Goal: Find specific page/section: Find specific page/section

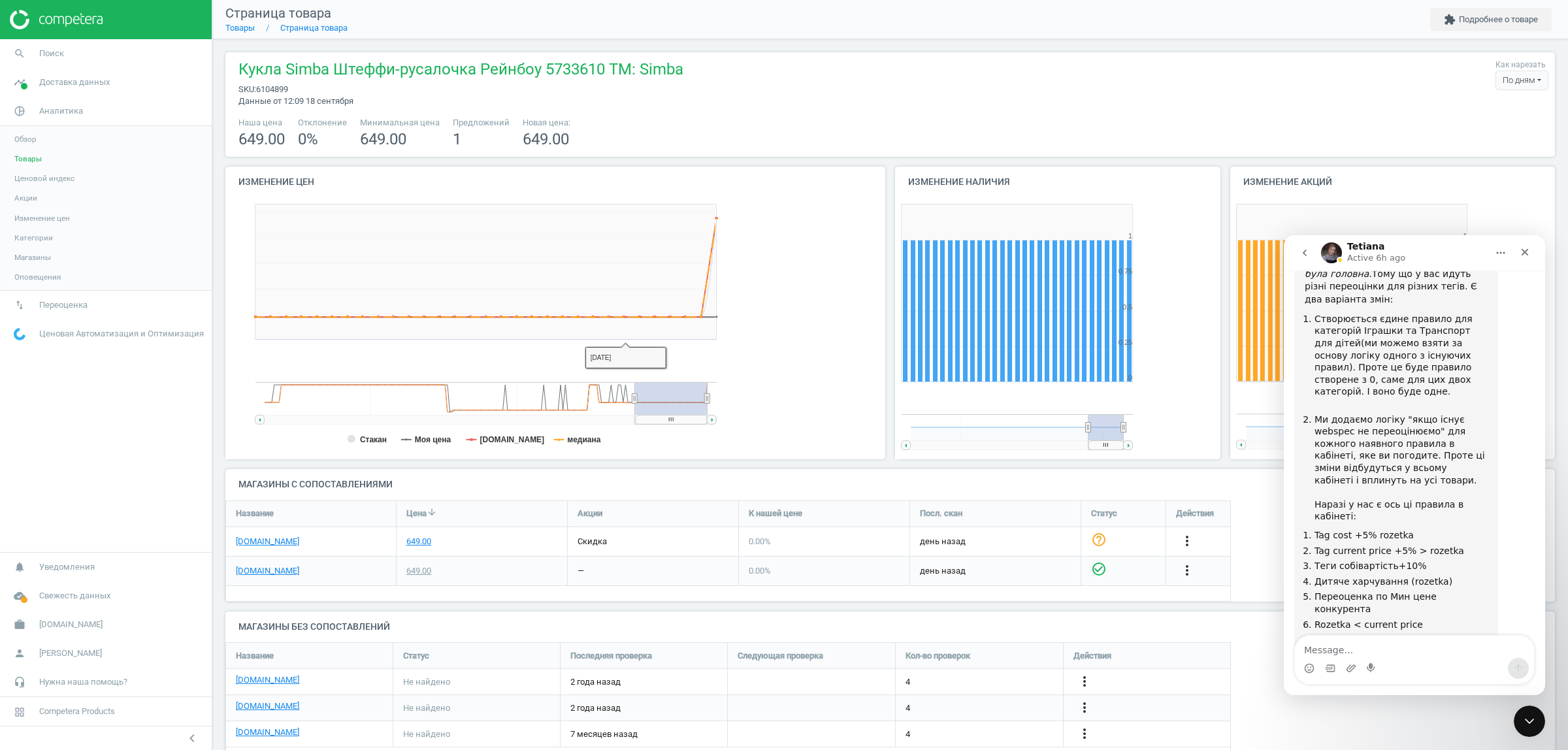
scroll to position [7, 7]
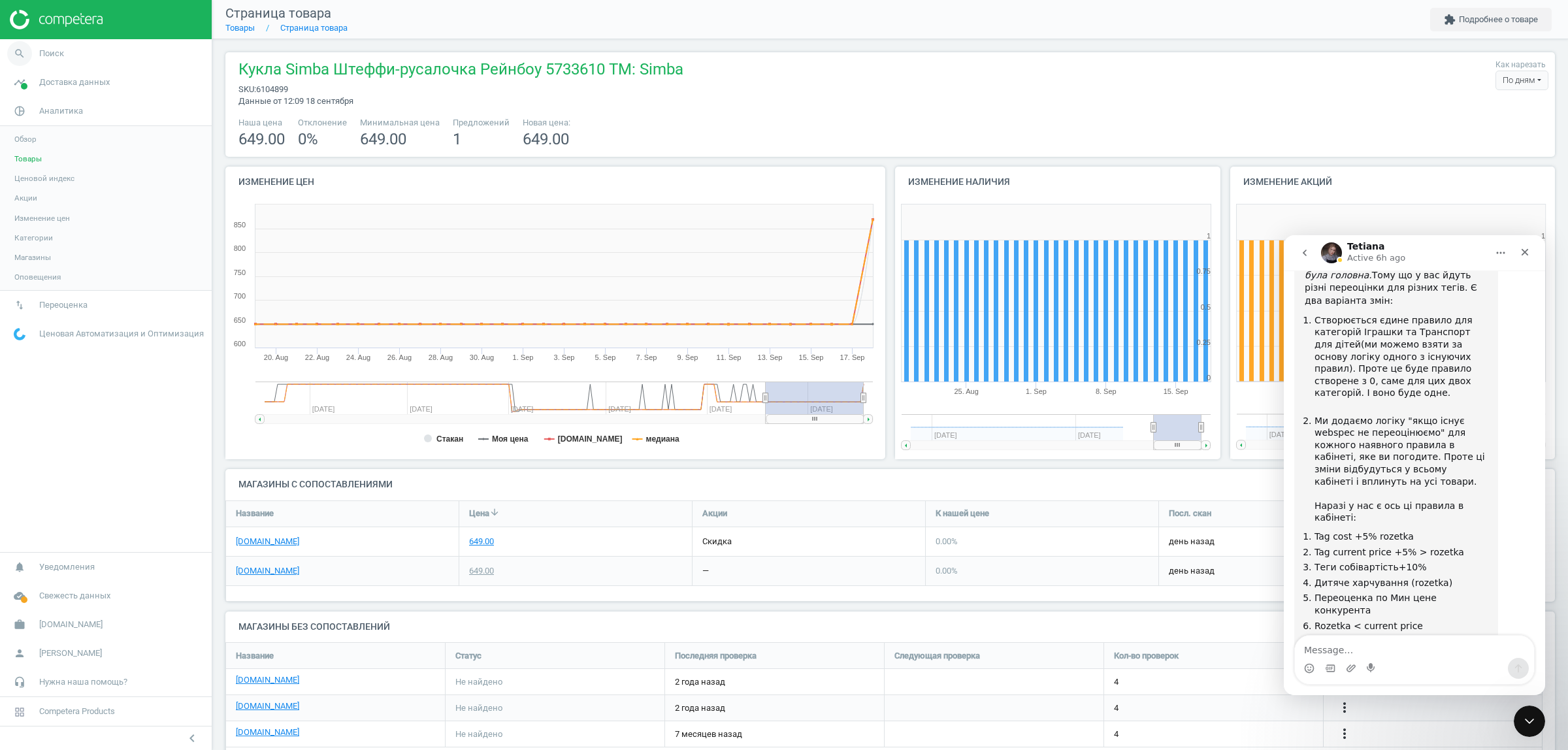
click at [66, 52] on link "search Поиск" at bounding box center [105, 54] width 211 height 29
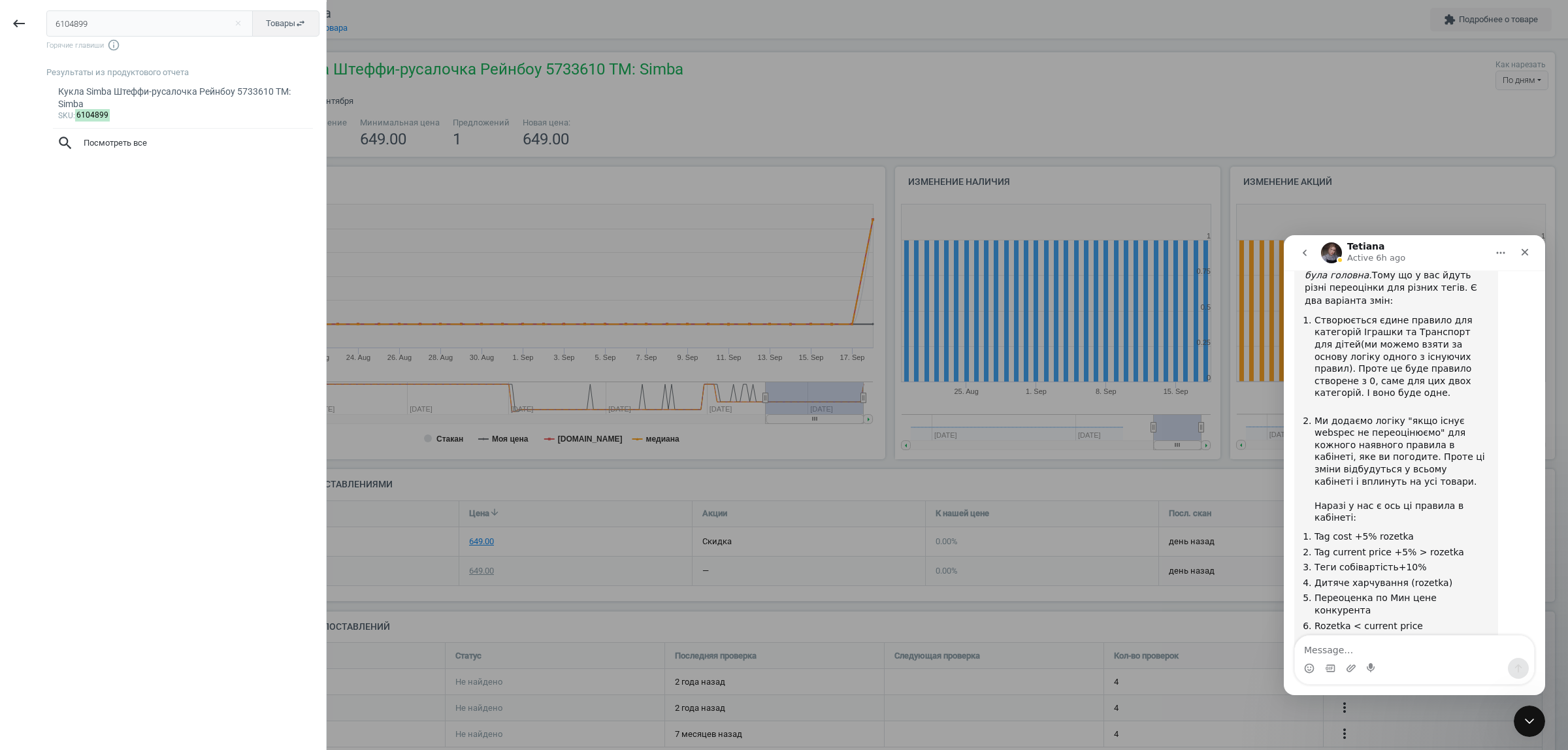
click at [151, 18] on input "6104899" at bounding box center [150, 23] width 207 height 27
type input "6125547"
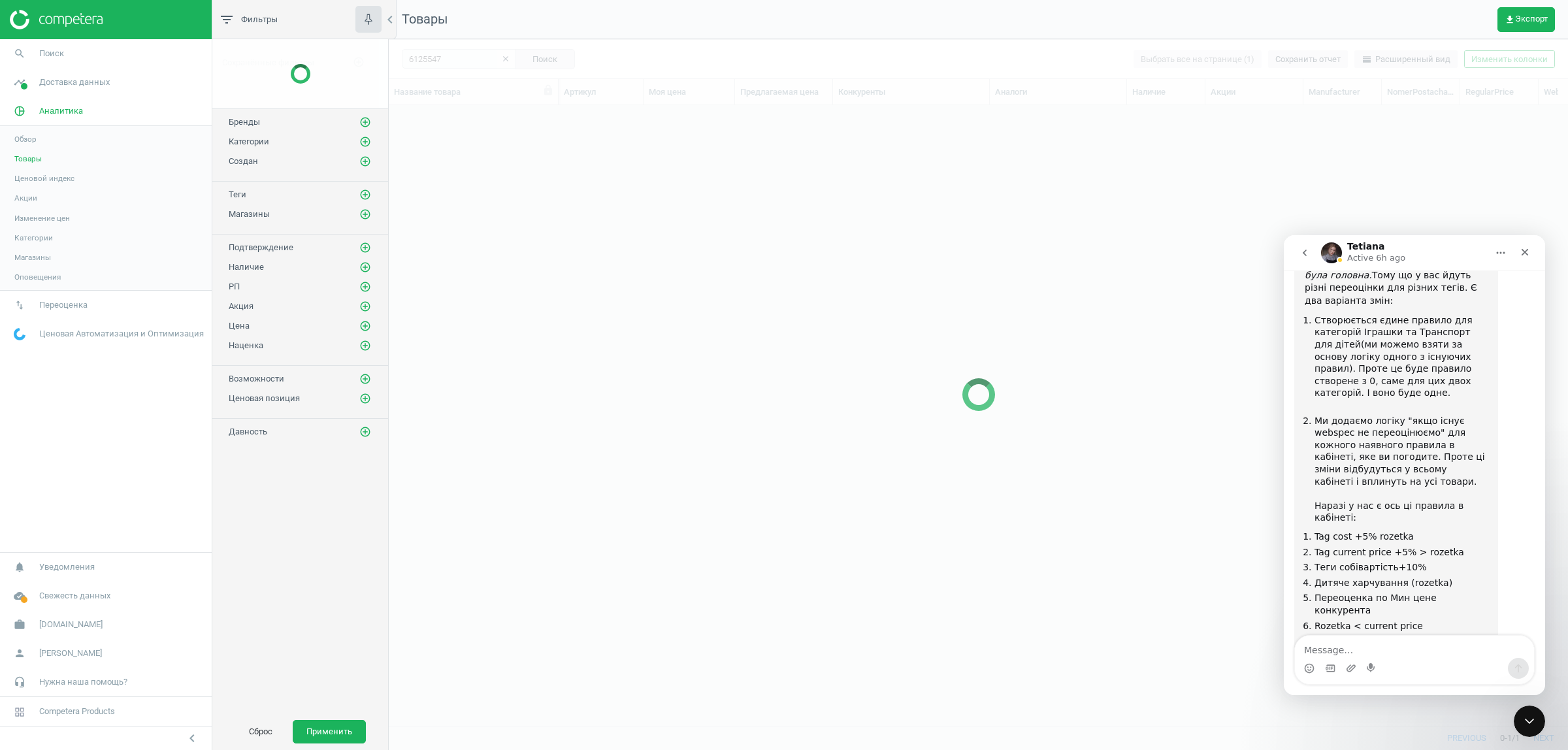
scroll to position [595, 1167]
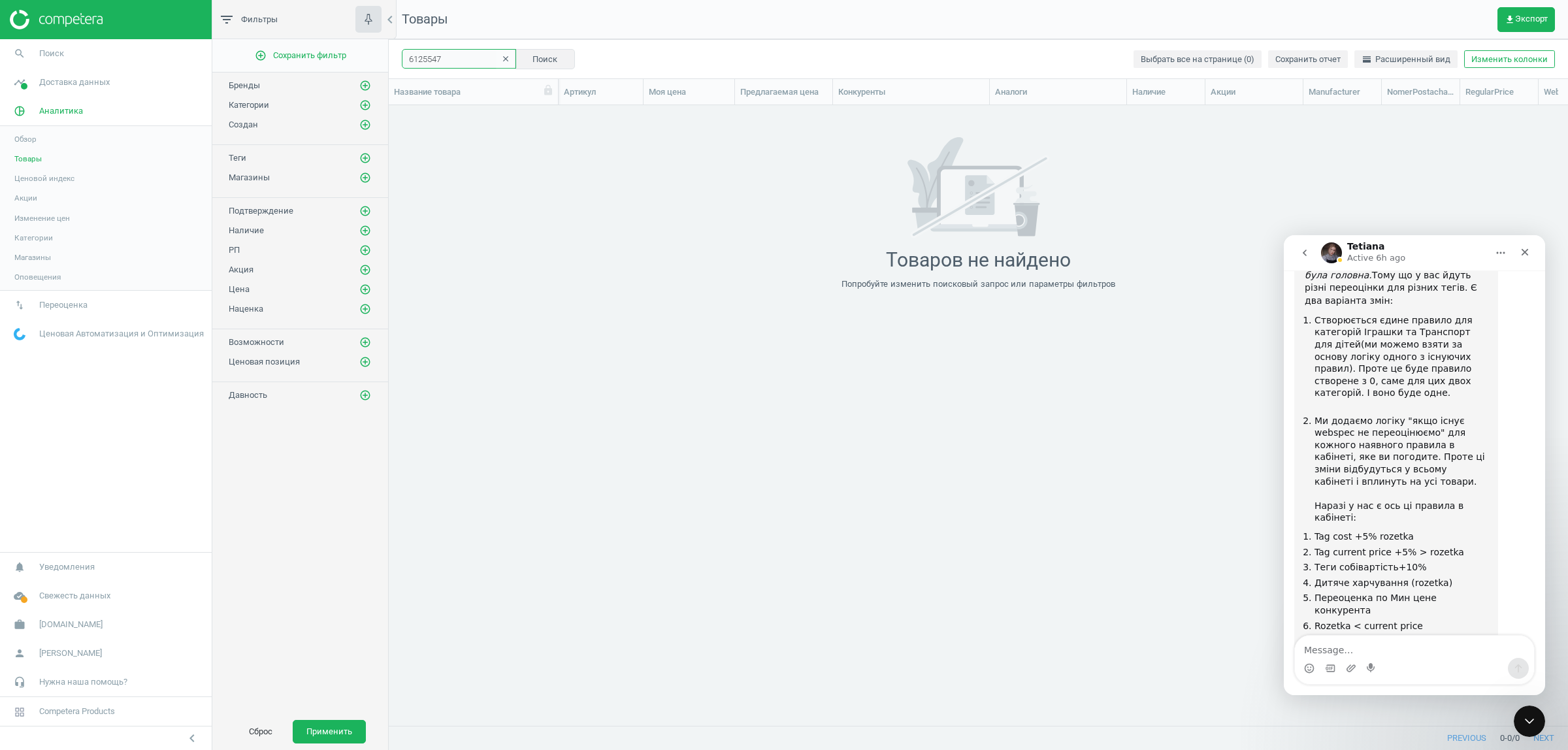
click at [439, 62] on input "6125547" at bounding box center [459, 58] width 115 height 20
paste input "201968"
type input "6201968"
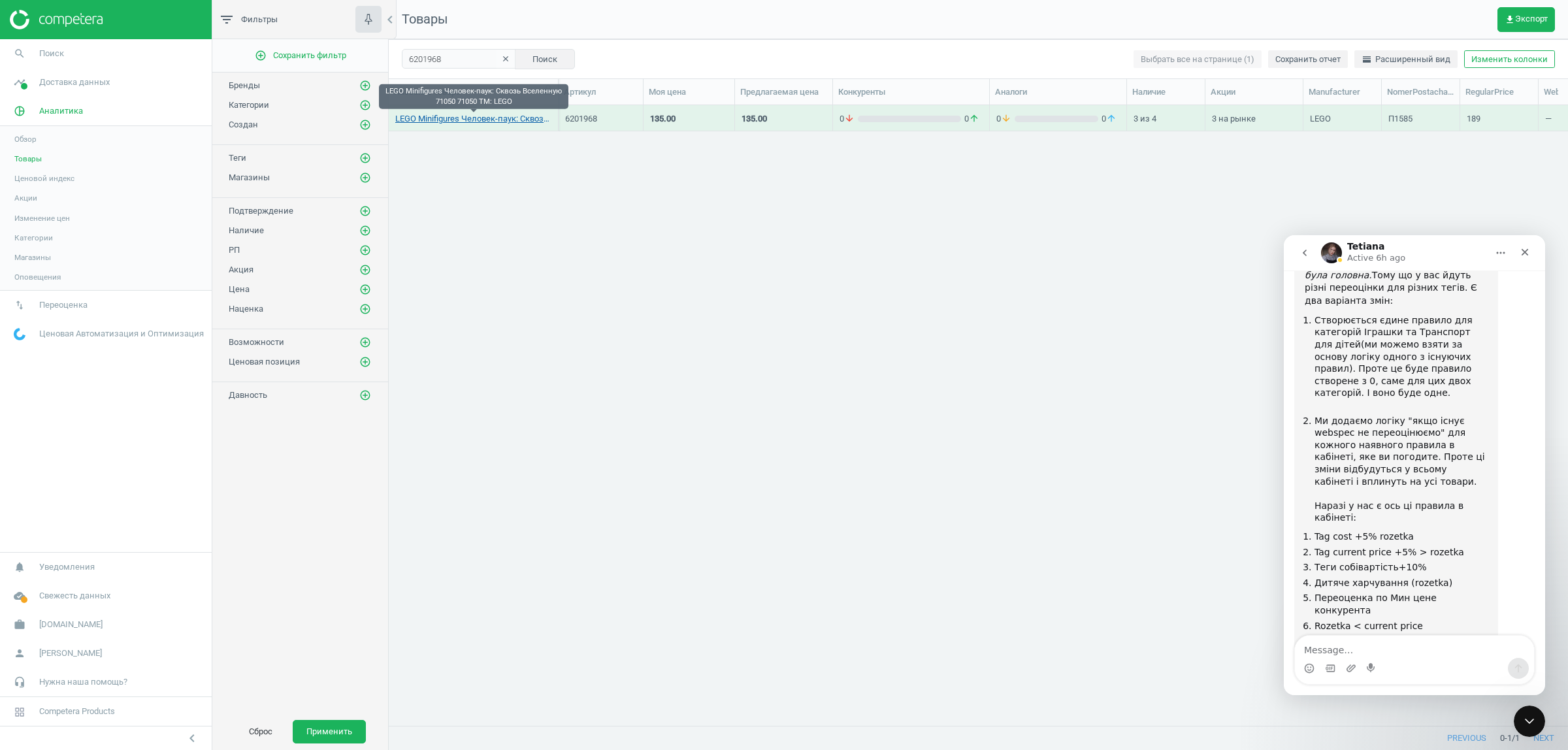
click at [471, 121] on link "LEGO Minifigures Человек-паук: Сквозь Вселенную 71050 71050 TM: LEGO" at bounding box center [473, 119] width 157 height 12
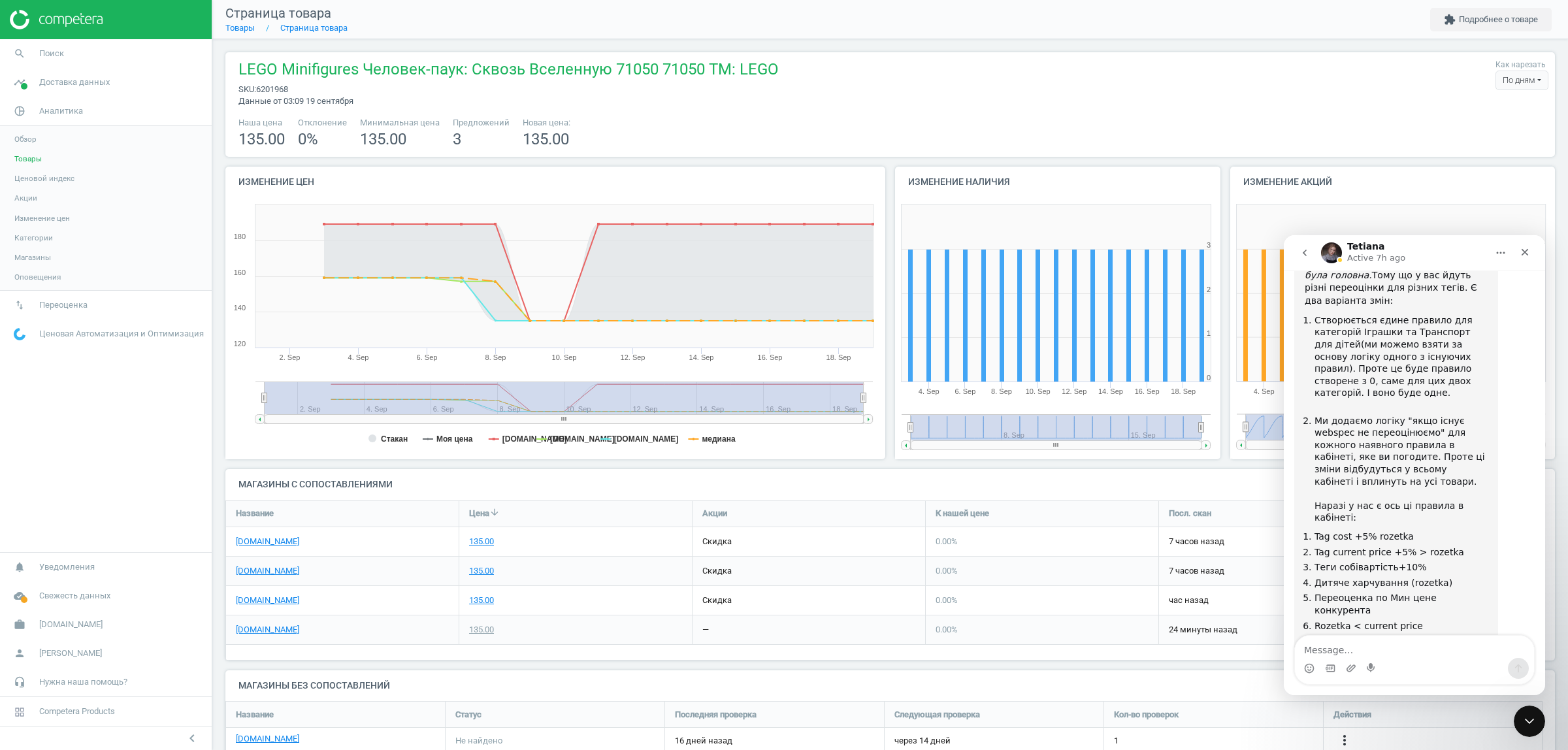
scroll to position [93, 1343]
